Goal: Task Accomplishment & Management: Manage account settings

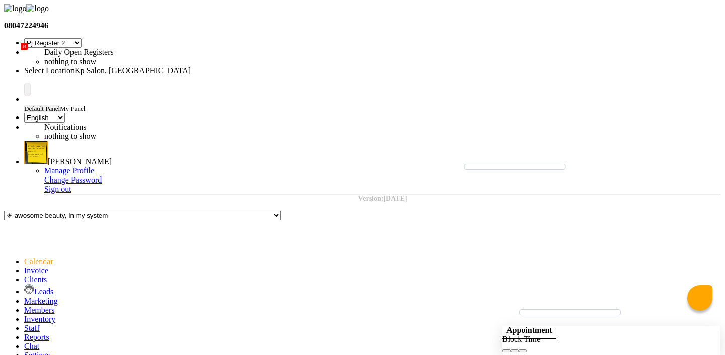
select select "15"
select select "en"
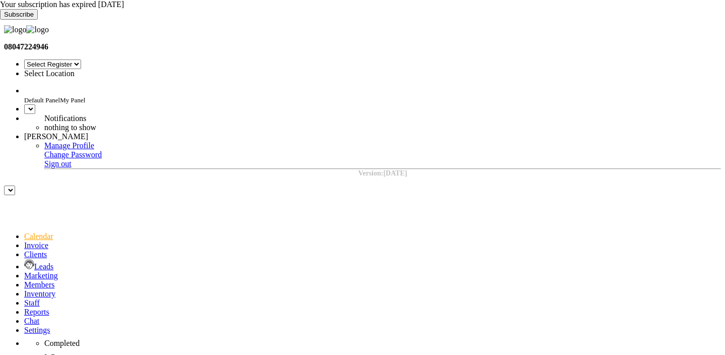
select select "en"
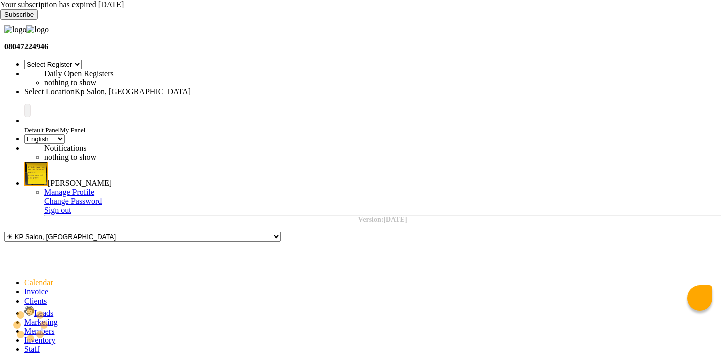
select select "15"
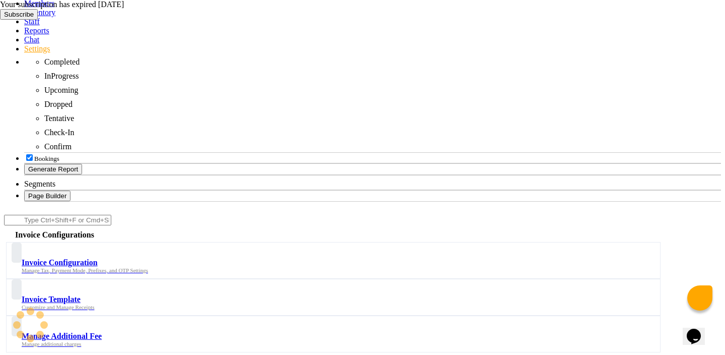
scroll to position [324, 0]
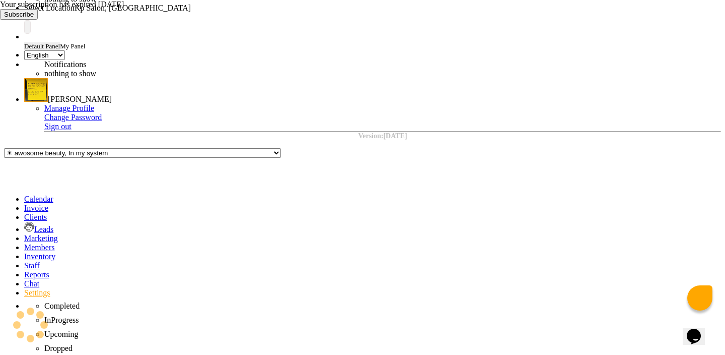
scroll to position [80, 0]
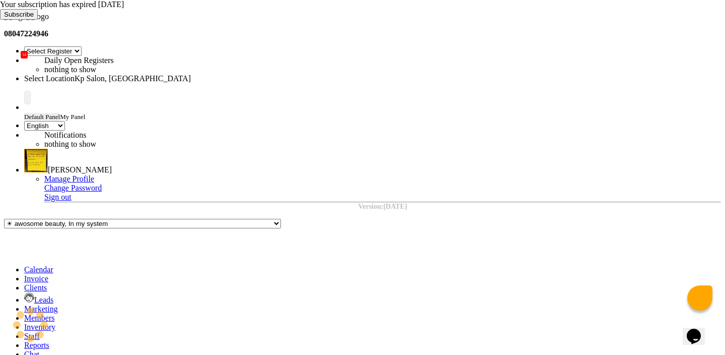
scroll to position [0, 0]
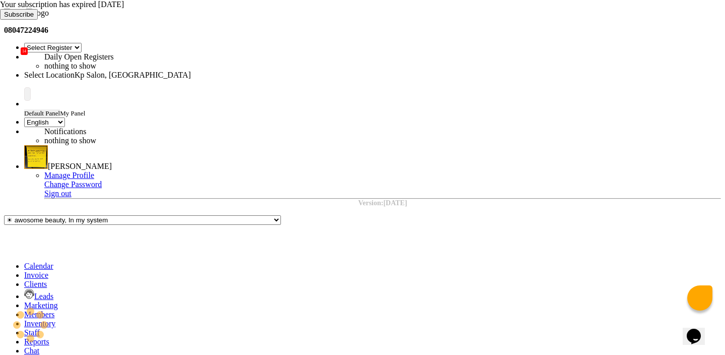
scroll to position [24, 0]
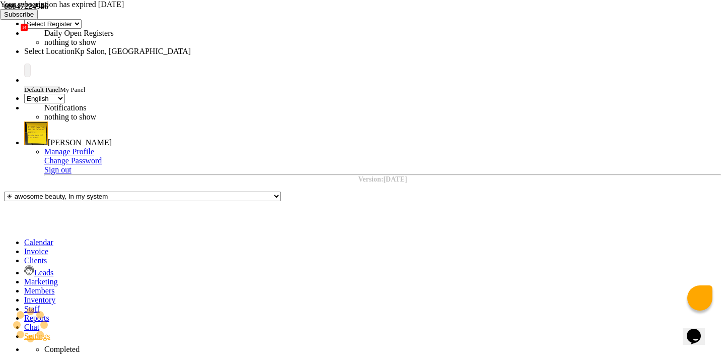
scroll to position [44, 0]
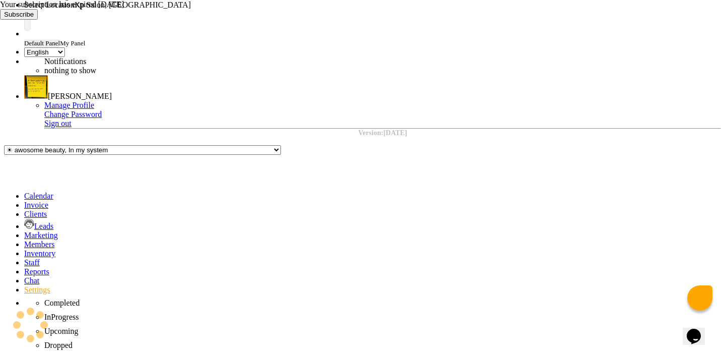
scroll to position [88, 0]
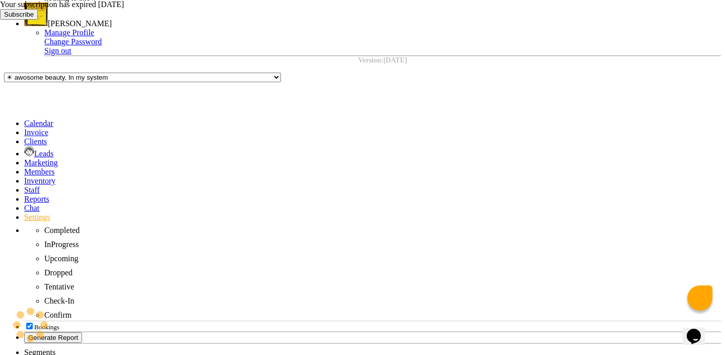
scroll to position [162, 0]
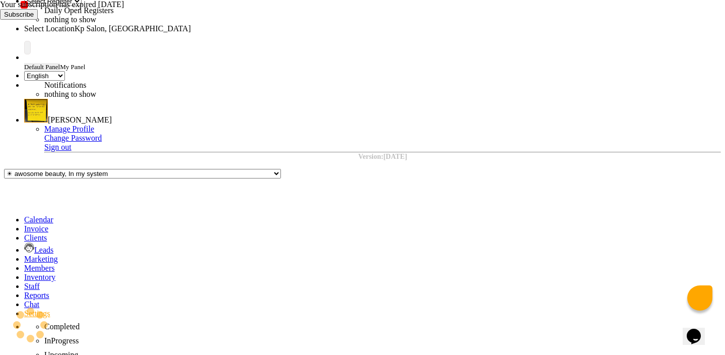
scroll to position [0, 0]
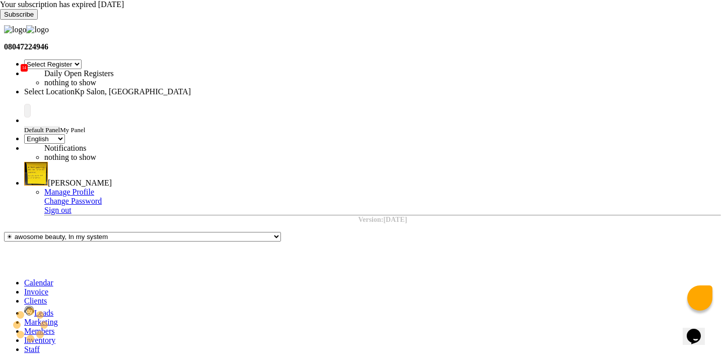
click at [0, 20] on span at bounding box center [0, 20] width 0 height 0
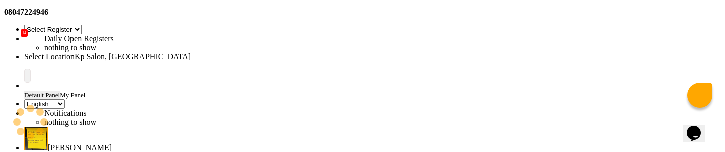
scroll to position [11, 0]
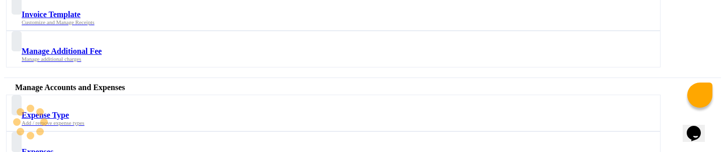
scroll to position [603, 0]
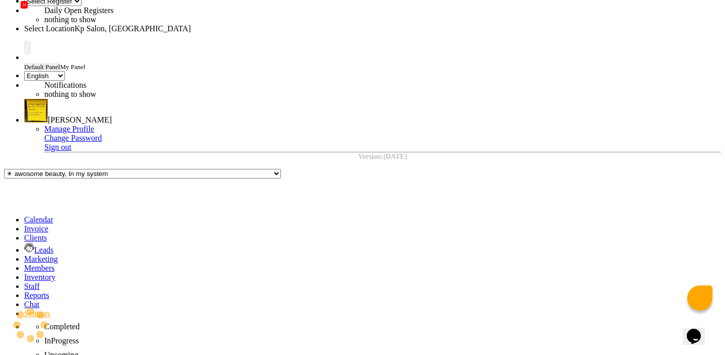
scroll to position [0, 0]
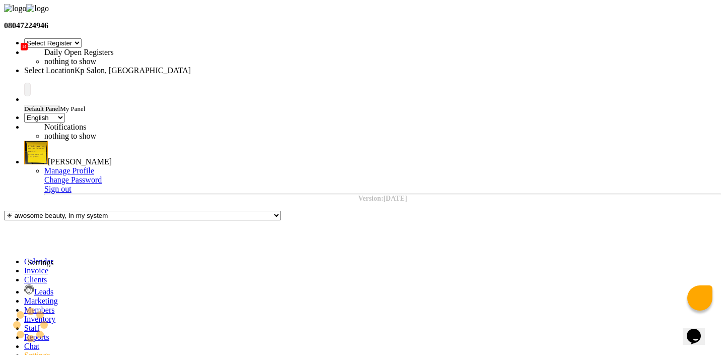
click at [24, 351] on icon at bounding box center [24, 355] width 0 height 9
click at [24, 332] on span at bounding box center [24, 336] width 0 height 9
click at [112, 157] on span "[PERSON_NAME]" at bounding box center [80, 161] width 64 height 9
click at [72, 184] on link "Sign out" at bounding box center [57, 188] width 27 height 9
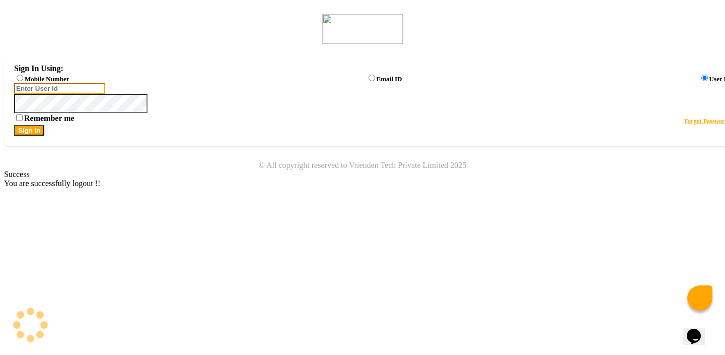
type input "8668893166"
click at [69, 82] on label "Mobile Number" at bounding box center [47, 79] width 44 height 8
click at [23, 81] on input "Mobile Number" at bounding box center [20, 78] width 7 height 7
radio input "true"
radio input "false"
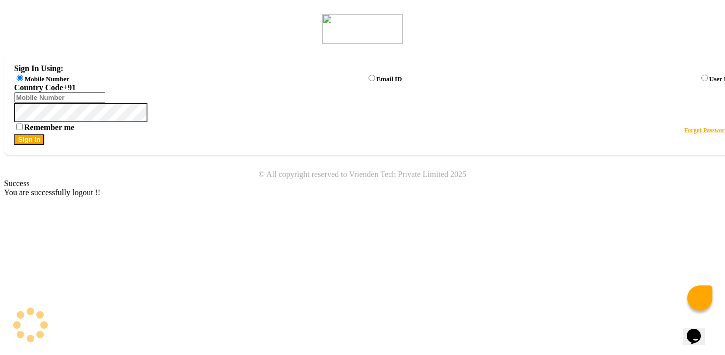
click at [378, 114] on div "Sign In Using: Mobile Number Email ID User ID Country Code × +91 Remember me Fo…" at bounding box center [372, 104] width 737 height 101
click at [105, 103] on input "Username" at bounding box center [59, 97] width 91 height 11
type input "8668893166"
click at [44, 145] on button "Sign In" at bounding box center [29, 139] width 30 height 11
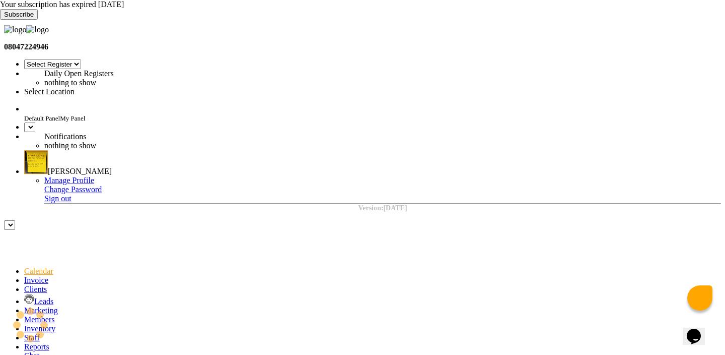
select select "en"
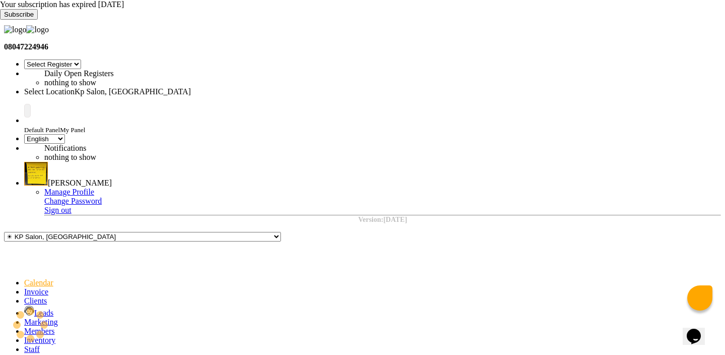
scroll to position [45, 0]
select select "15"
click at [0, 20] on icon at bounding box center [0, 20] width 0 height 0
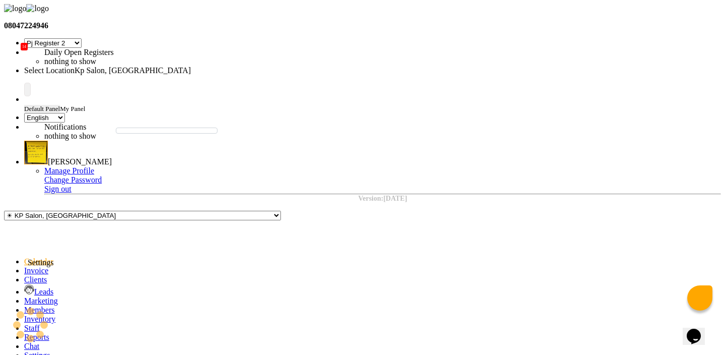
click at [24, 351] on icon at bounding box center [24, 355] width 0 height 9
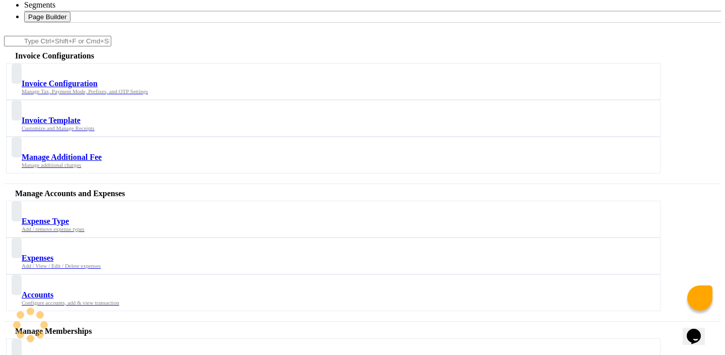
scroll to position [547, 0]
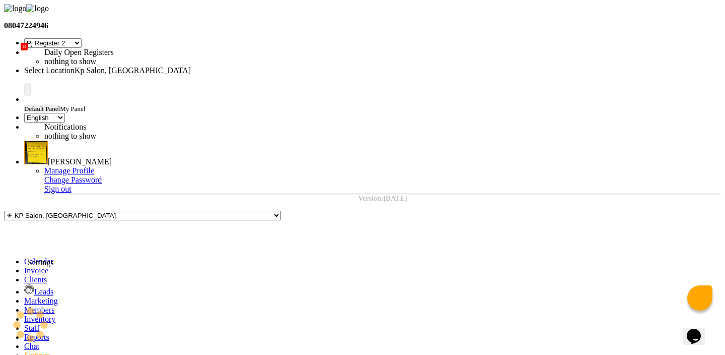
click at [24, 351] on icon at bounding box center [24, 355] width 0 height 9
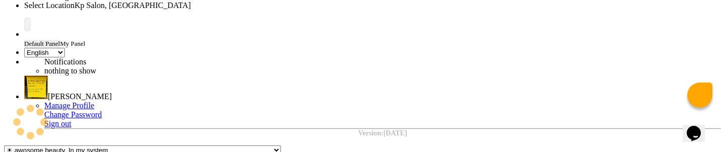
scroll to position [93, 0]
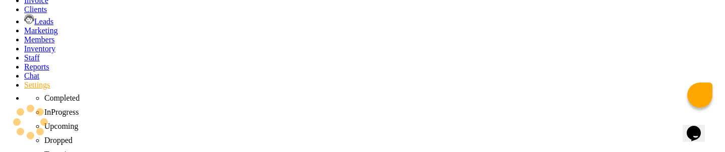
scroll to position [272, 0]
